Goal: Book appointment/travel/reservation

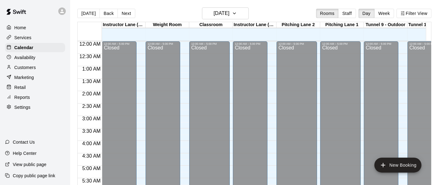
scroll to position [393, 54]
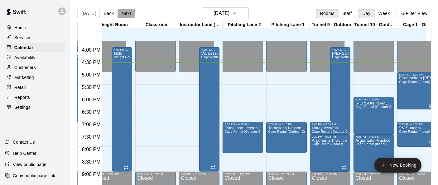
click at [124, 13] on button "Next" at bounding box center [126, 13] width 17 height 9
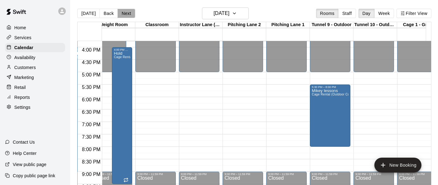
click at [124, 13] on button "Next" at bounding box center [126, 13] width 17 height 9
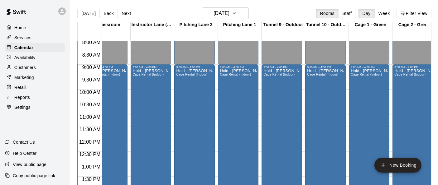
scroll to position [201, 84]
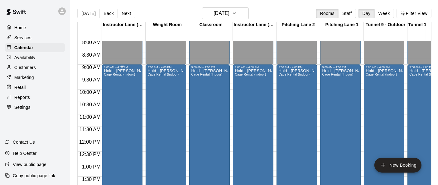
click at [110, 83] on div "Hold - [PERSON_NAME] Gone Cage Rental (Indoor)" at bounding box center [122, 161] width 37 height 185
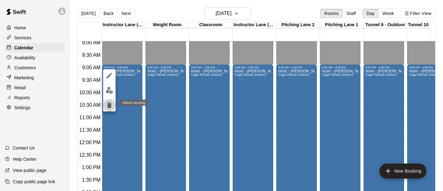
click at [108, 105] on icon "delete" at bounding box center [109, 105] width 4 height 6
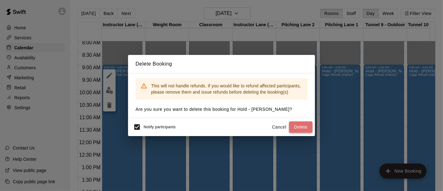
click at [305, 128] on button "Delete" at bounding box center [300, 127] width 23 height 12
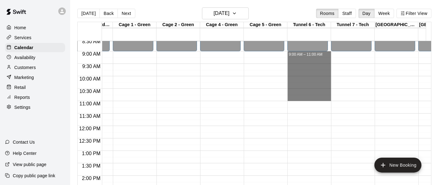
drag, startPoint x: 306, startPoint y: 55, endPoint x: 306, endPoint y: 96, distance: 41.5
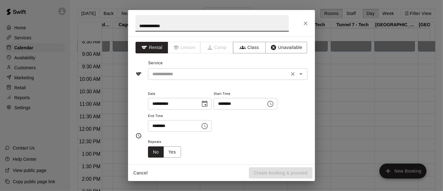
type input "**********"
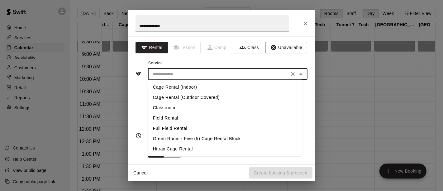
click at [235, 75] on input "text" at bounding box center [218, 74] width 137 height 8
click at [216, 89] on li "Cage Rental (Indoor)" at bounding box center [225, 87] width 154 height 10
type input "**********"
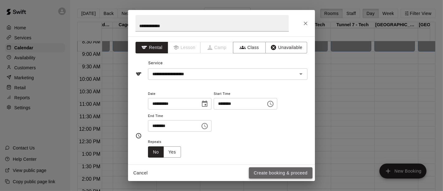
click at [275, 172] on button "Create booking & proceed" at bounding box center [281, 173] width 64 height 12
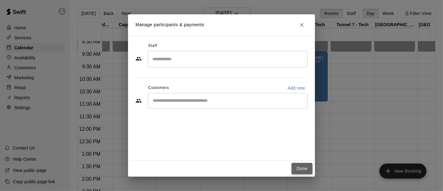
click at [304, 170] on button "Done" at bounding box center [302, 169] width 21 height 12
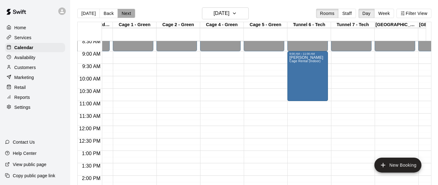
click at [127, 16] on button "Next" at bounding box center [126, 13] width 17 height 9
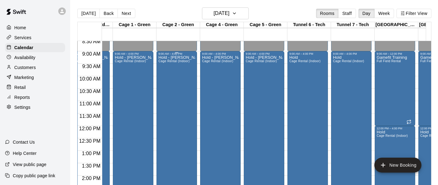
click at [181, 89] on div "Hold - [PERSON_NAME] Gone Cage Rental (Indoor)" at bounding box center [176, 147] width 37 height 185
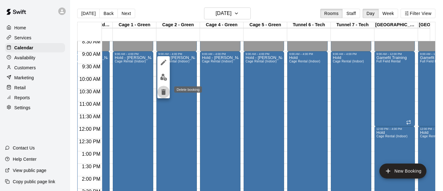
click at [165, 93] on icon "delete" at bounding box center [163, 92] width 4 height 6
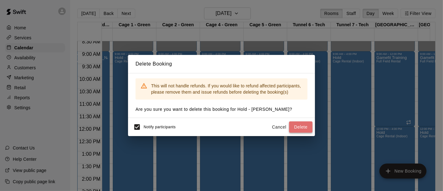
click at [301, 125] on button "Delete" at bounding box center [300, 127] width 23 height 12
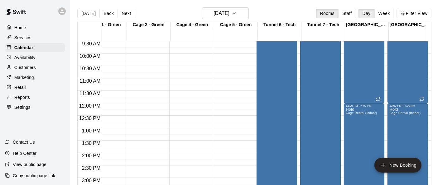
scroll to position [238, 369]
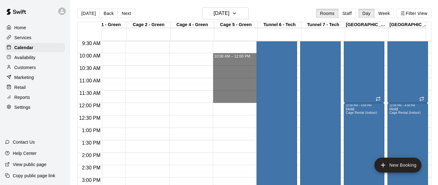
drag, startPoint x: 228, startPoint y: 55, endPoint x: 224, endPoint y: 102, distance: 46.6
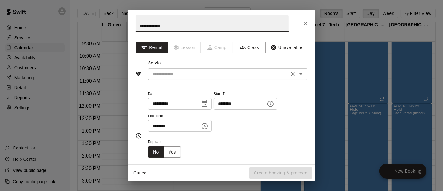
type input "**********"
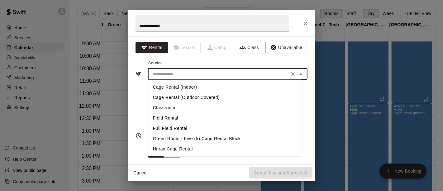
click at [195, 74] on input "text" at bounding box center [218, 74] width 137 height 8
click at [192, 86] on li "Cage Rental (Indoor)" at bounding box center [225, 87] width 154 height 10
type input "**********"
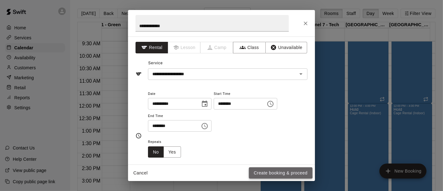
click at [271, 171] on button "Create booking & proceed" at bounding box center [281, 173] width 64 height 12
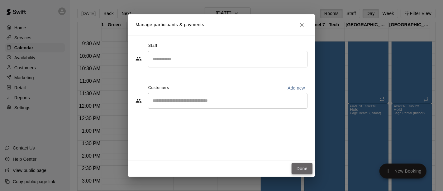
click at [298, 170] on button "Done" at bounding box center [302, 169] width 21 height 12
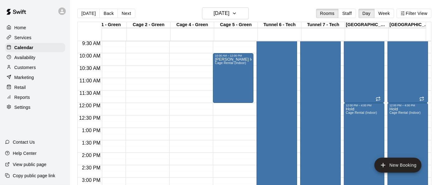
scroll to position [220, 369]
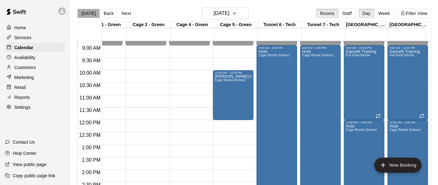
click at [89, 15] on button "[DATE]" at bounding box center [88, 13] width 22 height 9
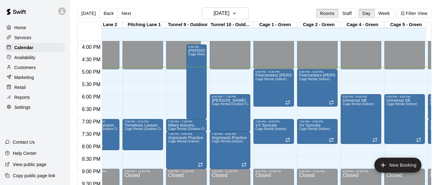
scroll to position [0, 197]
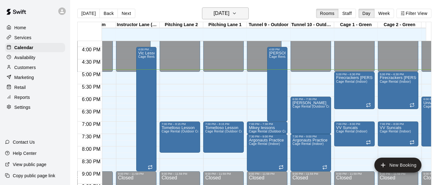
click at [237, 14] on icon "button" at bounding box center [234, 13] width 5 height 7
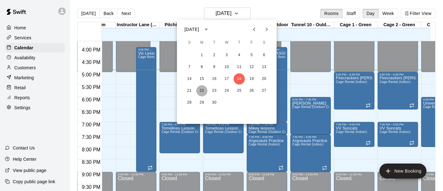
click at [202, 89] on button "22" at bounding box center [201, 90] width 11 height 11
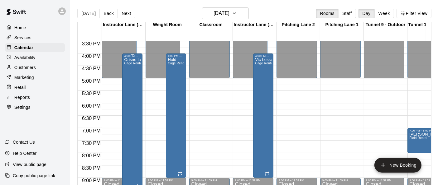
click at [132, 86] on div "Orisno Lessons Cage Rental (Indoor)" at bounding box center [132, 150] width 17 height 185
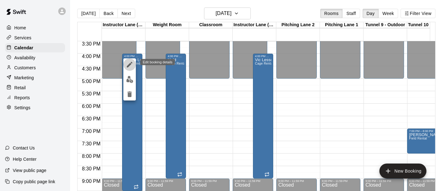
click at [127, 65] on icon "edit" at bounding box center [129, 64] width 7 height 7
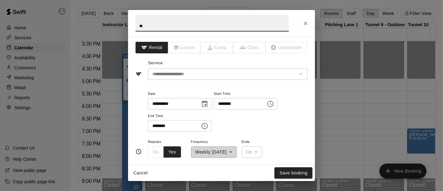
type input "*"
click at [305, 21] on icon "Close" at bounding box center [306, 23] width 6 height 6
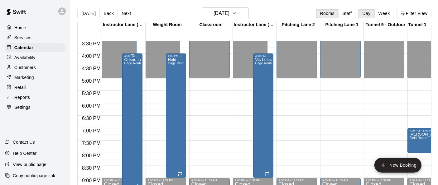
click at [129, 92] on div "Orisno Lessons Cage Rental (Indoor)" at bounding box center [132, 150] width 17 height 185
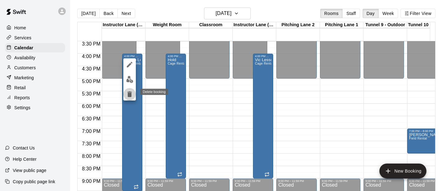
click at [129, 96] on icon "delete" at bounding box center [130, 94] width 4 height 6
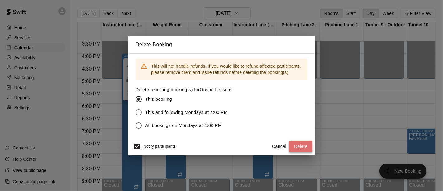
click at [296, 147] on button "Delete" at bounding box center [300, 147] width 23 height 12
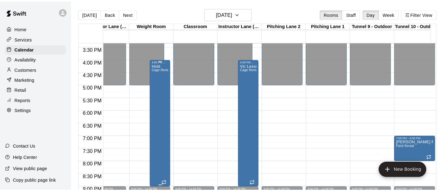
scroll to position [0, 0]
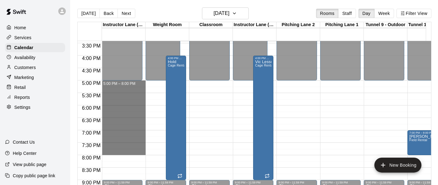
drag, startPoint x: 110, startPoint y: 83, endPoint x: 120, endPoint y: 151, distance: 68.4
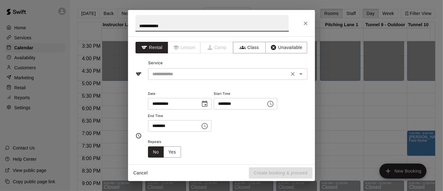
type input "**********"
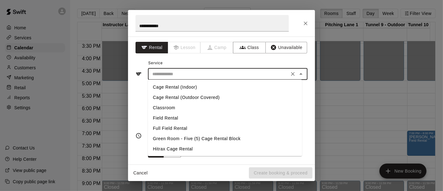
click at [203, 72] on input "text" at bounding box center [218, 74] width 137 height 8
click at [195, 87] on li "Cage Rental (Indoor)" at bounding box center [225, 87] width 154 height 10
type input "**********"
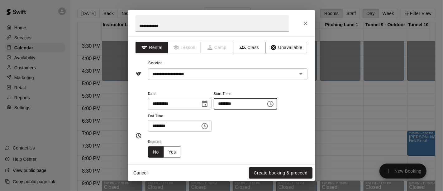
click at [254, 103] on input "********" at bounding box center [238, 104] width 48 height 12
type input "********"
click at [230, 138] on div "Repeats No Yes" at bounding box center [228, 148] width 160 height 20
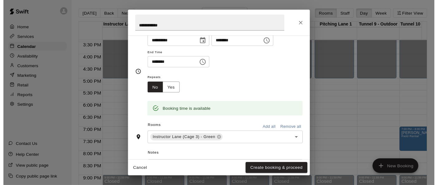
scroll to position [64, 0]
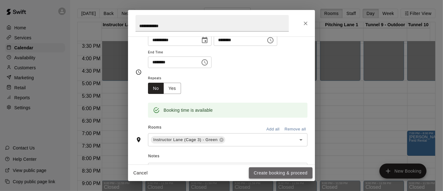
click at [258, 170] on button "Create booking & proceed" at bounding box center [281, 173] width 64 height 12
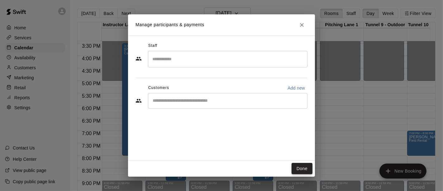
click at [301, 167] on button "Done" at bounding box center [302, 169] width 21 height 12
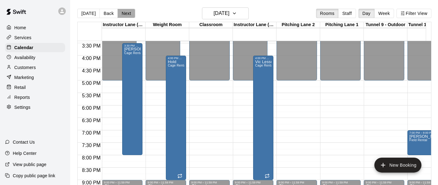
click at [123, 15] on button "Next" at bounding box center [126, 13] width 17 height 9
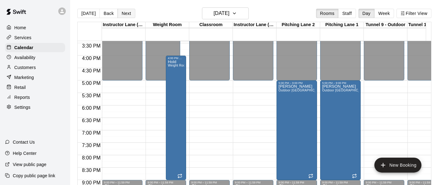
click at [123, 15] on button "Next" at bounding box center [126, 13] width 17 height 9
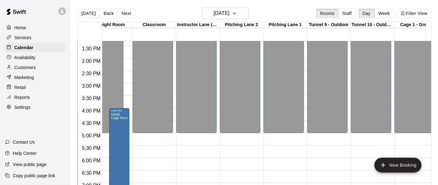
scroll to position [332, 69]
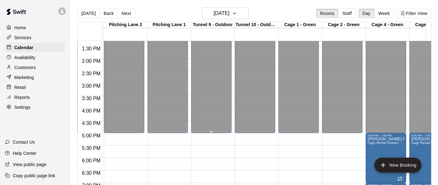
click at [219, 135] on div "12:00 AM – 5:00 PM Closed 9:00 PM – 11:59 PM Closed" at bounding box center [211, 8] width 41 height 599
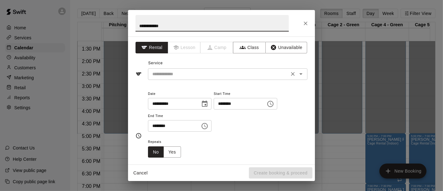
type input "**********"
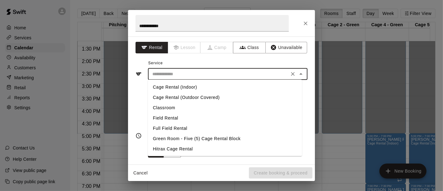
click at [221, 74] on input "text" at bounding box center [218, 74] width 137 height 8
click at [208, 87] on li "Cage Rental (Indoor)" at bounding box center [225, 87] width 154 height 10
type input "**********"
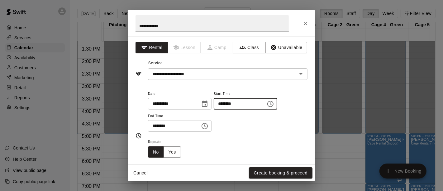
click at [254, 105] on input "********" at bounding box center [238, 104] width 48 height 12
click at [274, 104] on icon "Choose time, selected time is 5:00 PM" at bounding box center [270, 103] width 7 height 7
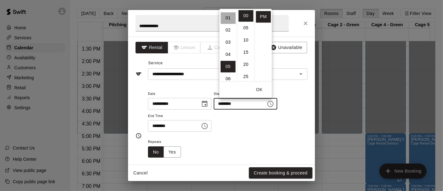
click at [228, 15] on li "01" at bounding box center [228, 18] width 15 height 12
type input "********"
click at [209, 126] on icon "Choose time, selected time is 5:30 PM" at bounding box center [204, 125] width 7 height 7
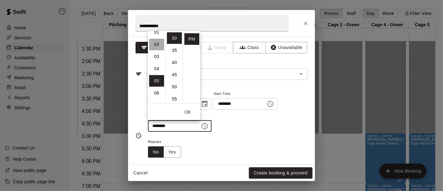
click at [154, 40] on li "02" at bounding box center [156, 44] width 15 height 12
click at [173, 39] on li "00" at bounding box center [174, 38] width 15 height 12
type input "********"
click at [286, 173] on button "Create booking & proceed" at bounding box center [281, 173] width 64 height 12
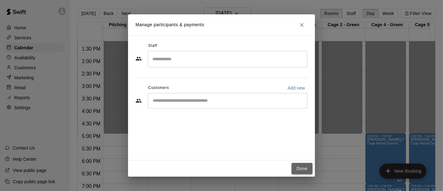
click at [303, 167] on button "Done" at bounding box center [302, 169] width 21 height 12
